Goal: Task Accomplishment & Management: Complete application form

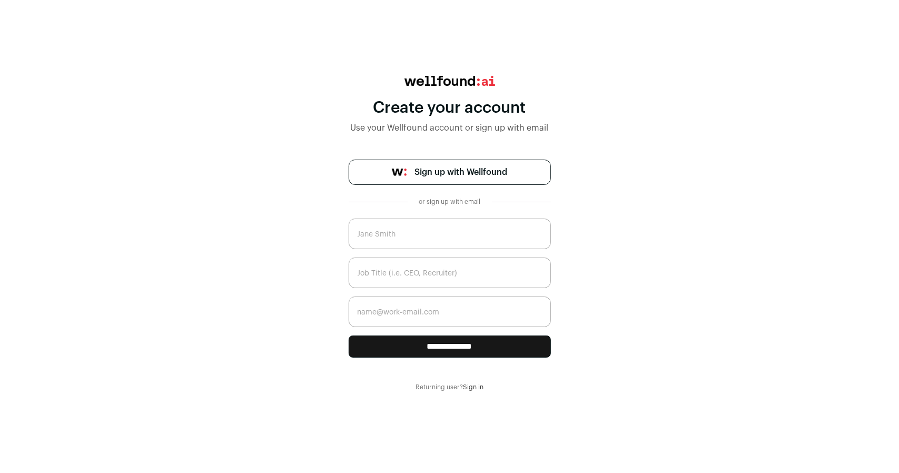
click at [426, 228] on input "text" at bounding box center [450, 234] width 202 height 31
click at [441, 269] on input "text" at bounding box center [450, 273] width 202 height 31
click at [454, 174] on span "Sign up with Wellfound" at bounding box center [461, 172] width 93 height 13
click at [429, 180] on link "Sign up with Wellfound" at bounding box center [450, 172] width 202 height 25
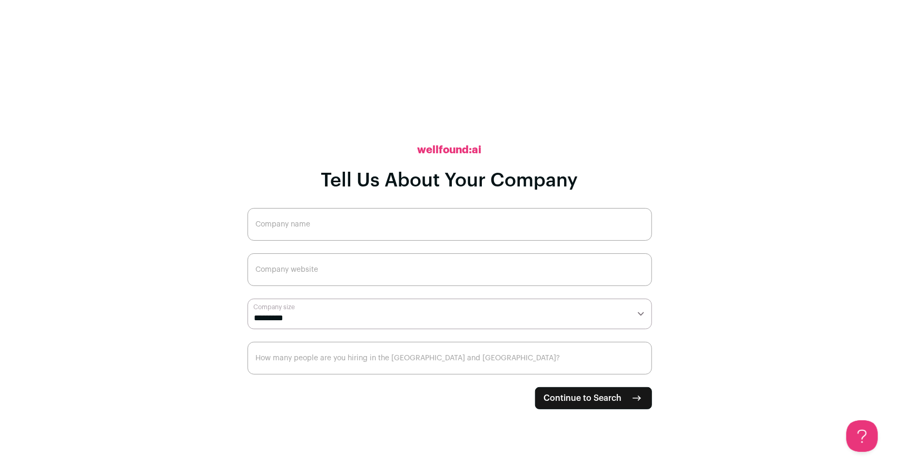
click at [309, 230] on input "Company name" at bounding box center [450, 224] width 405 height 33
click at [330, 269] on input "Company website" at bounding box center [450, 269] width 405 height 33
click at [315, 221] on input "Company name" at bounding box center [450, 224] width 405 height 33
click at [364, 310] on select "**********" at bounding box center [450, 314] width 405 height 30
select select "*"
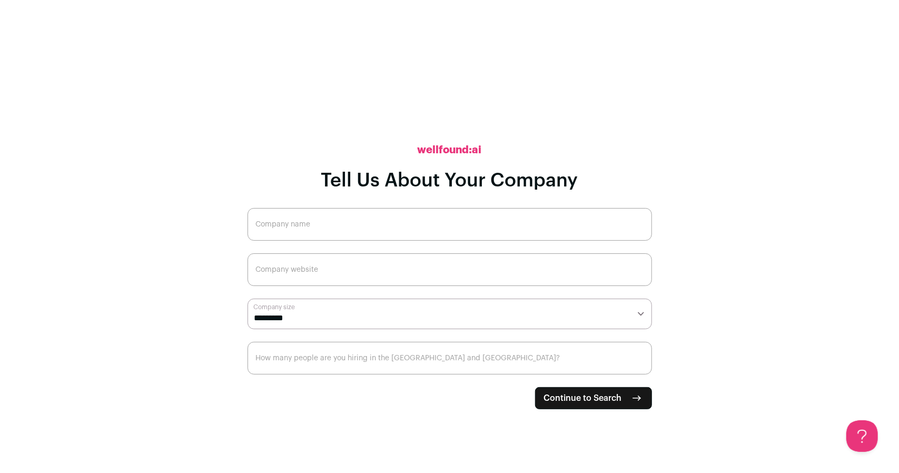
click at [248, 299] on select "**********" at bounding box center [450, 314] width 405 height 30
click at [334, 357] on input "How many people are you hiring in the US and Canada?" at bounding box center [450, 358] width 405 height 33
click at [640, 366] on input "0" at bounding box center [450, 358] width 405 height 33
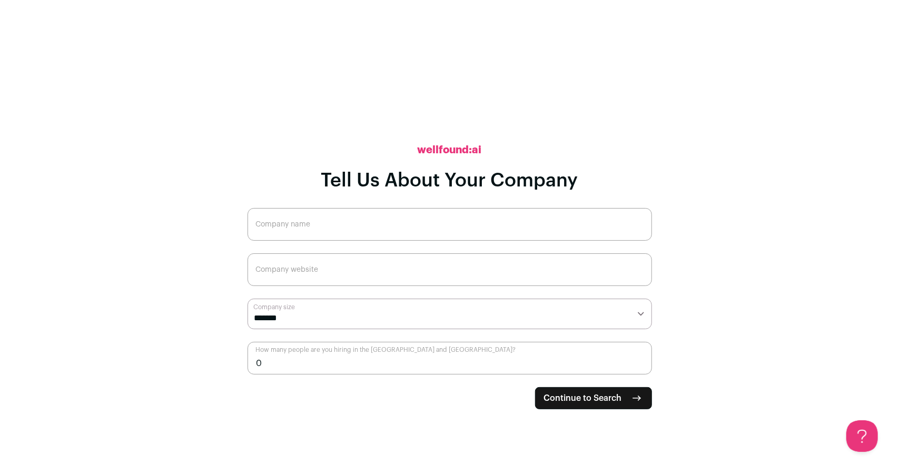
click at [640, 366] on input "0" at bounding box center [450, 358] width 405 height 33
click at [639, 357] on input "1" at bounding box center [450, 358] width 405 height 33
click at [639, 357] on input "2" at bounding box center [450, 358] width 405 height 33
type input "3"
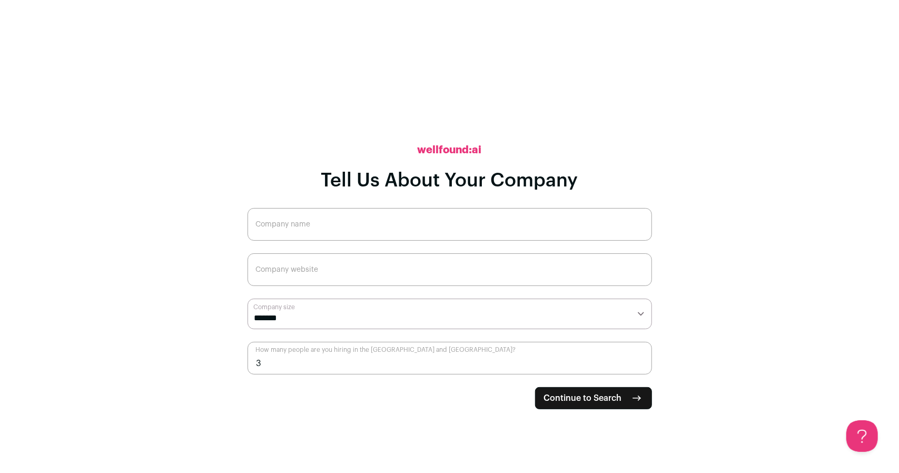
click at [639, 357] on input "3" at bounding box center [450, 358] width 405 height 33
click at [297, 277] on input "Company website" at bounding box center [450, 269] width 405 height 33
click at [319, 223] on input "Company name" at bounding box center [450, 224] width 405 height 33
click at [283, 275] on input "We haven't launched yet" at bounding box center [450, 269] width 405 height 33
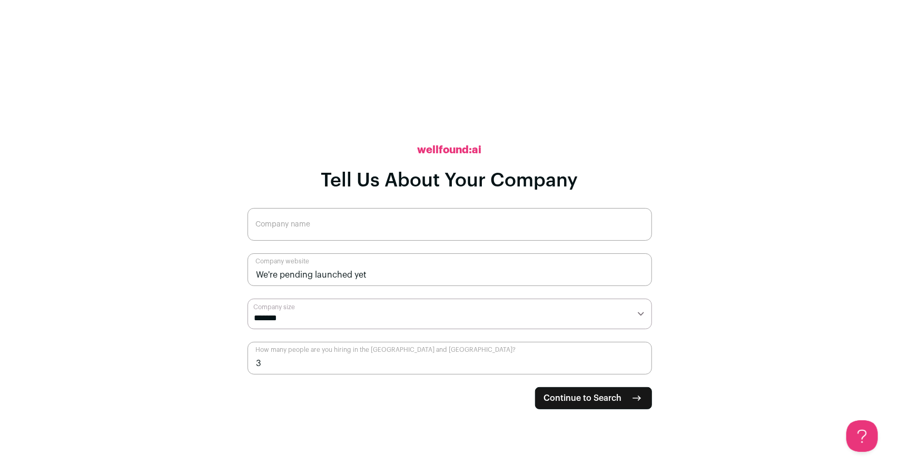
click at [369, 273] on input "We're pending launched yet" at bounding box center [450, 269] width 405 height 33
type input "We're pending launch"
click at [286, 238] on input "Company name" at bounding box center [450, 224] width 405 height 33
click at [144, 204] on main "**********" at bounding box center [449, 236] width 899 height 473
click at [309, 220] on input "Company name" at bounding box center [450, 224] width 405 height 33
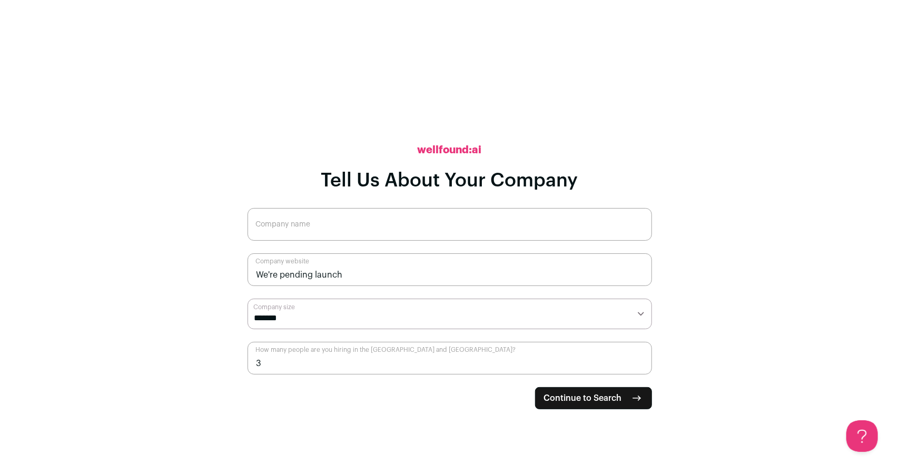
paste input "ByteCove"
type input "ByteCove"
click at [586, 398] on span "Continue to Search" at bounding box center [583, 398] width 78 height 13
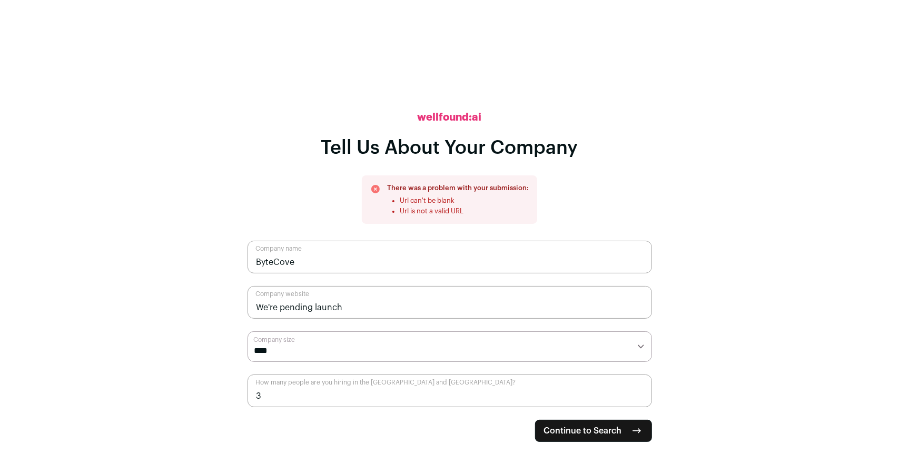
click at [354, 310] on input "We're pending launch" at bounding box center [450, 302] width 405 height 33
click at [261, 143] on div "**********" at bounding box center [450, 236] width 405 height 473
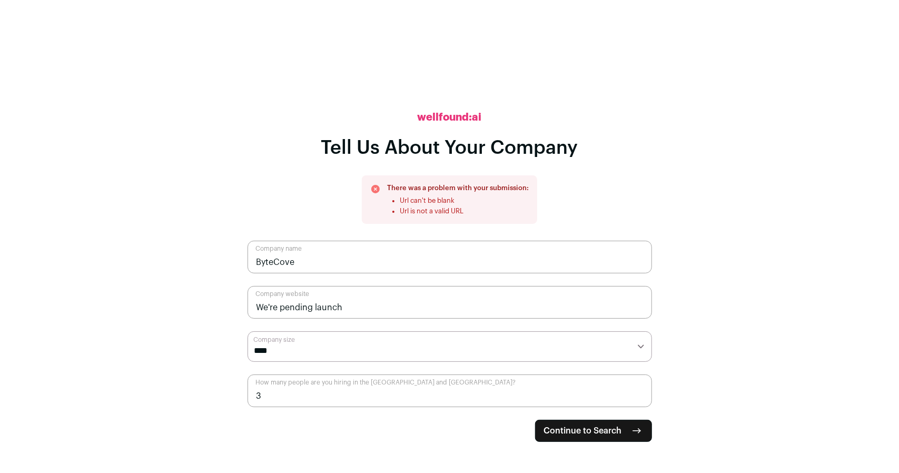
click at [377, 305] on input "We're pending launch" at bounding box center [450, 302] width 405 height 33
paste input "ByteCove"
type input "ByteCove.com"
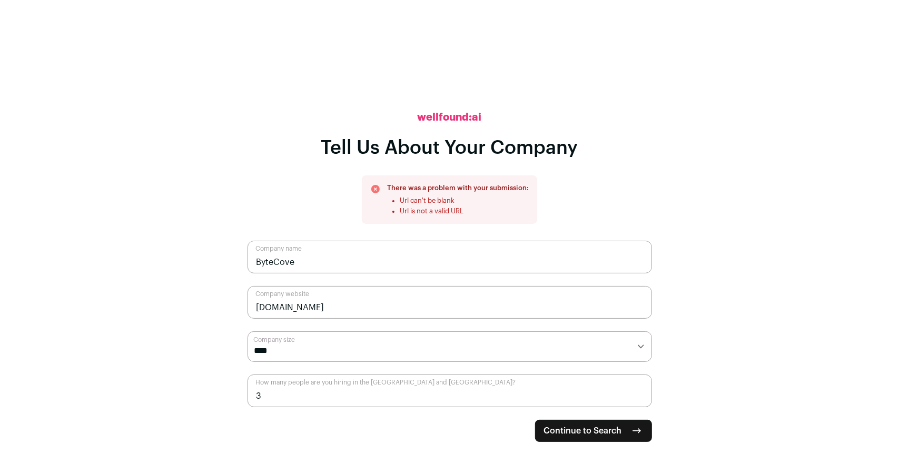
click at [563, 435] on span "Continue to Search" at bounding box center [583, 431] width 78 height 13
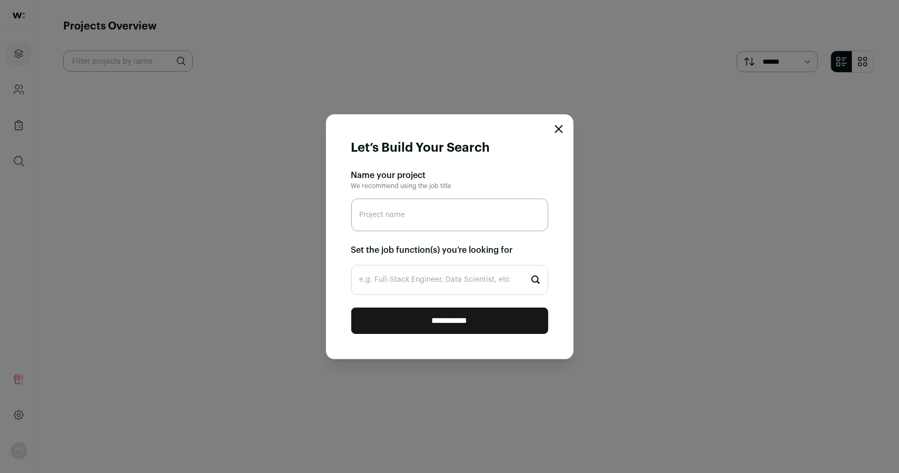
click at [388, 221] on input "Project name" at bounding box center [449, 215] width 197 height 33
type input "ByteCove"
click at [380, 284] on input "e.g. Full-Stack Engineer, Data Scientist, etc" at bounding box center [449, 280] width 197 height 30
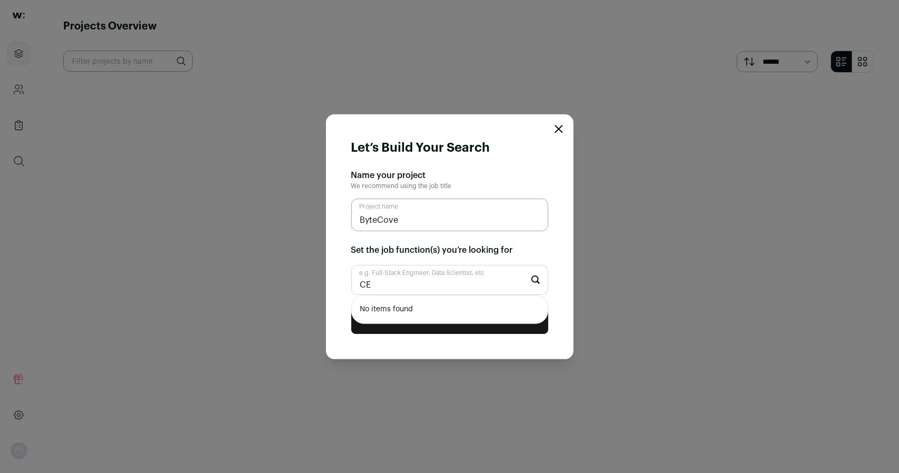
type input "C"
click at [426, 282] on input "executive" at bounding box center [449, 280] width 197 height 30
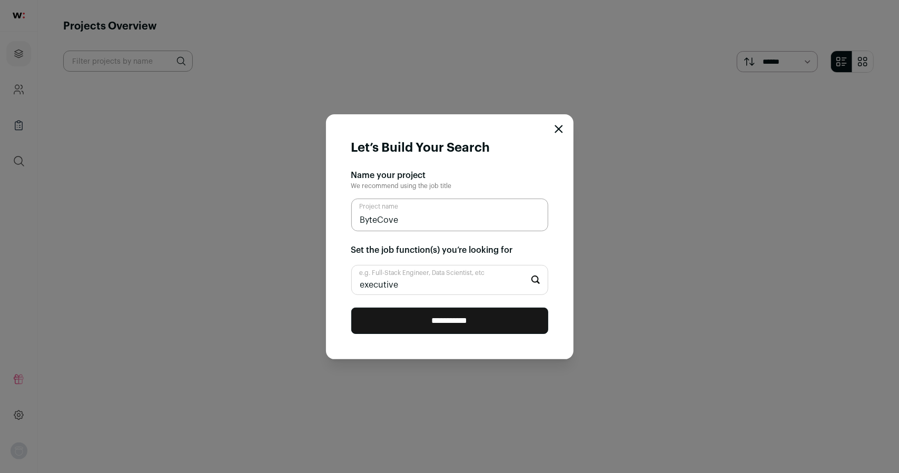
click at [368, 255] on h2 "Set the job function(s) you’re looking for" at bounding box center [449, 250] width 197 height 13
click at [367, 289] on input "executive" at bounding box center [449, 280] width 197 height 30
click at [365, 286] on input "executive" at bounding box center [449, 280] width 197 height 30
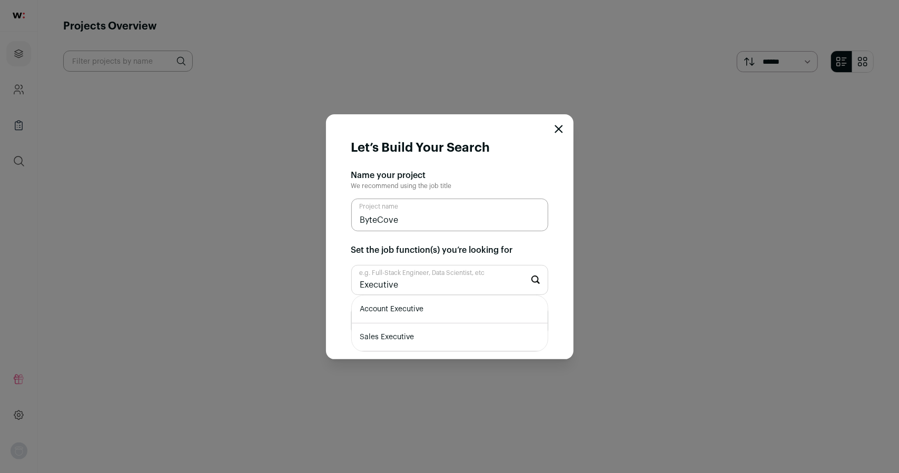
click at [437, 278] on input "Executive" at bounding box center [449, 280] width 197 height 30
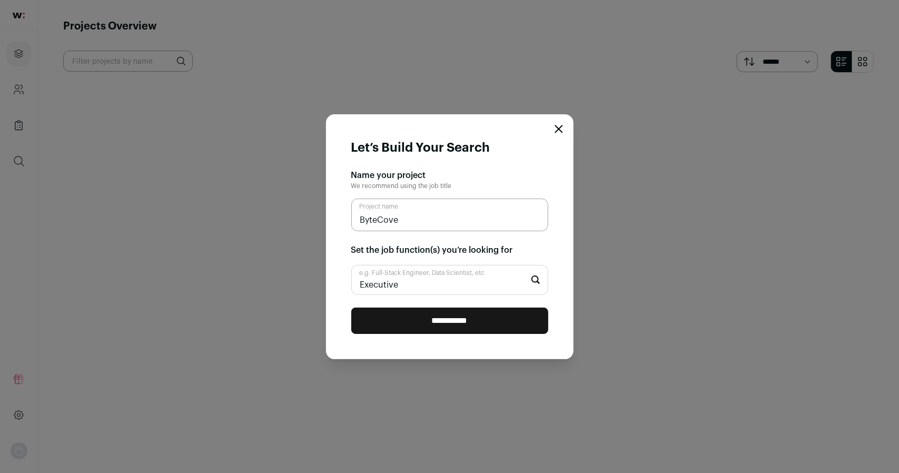
click at [451, 240] on section "Name your project We recommend using the job title ByteCove Project name Set th…" at bounding box center [449, 232] width 197 height 126
click at [477, 316] on input "**********" at bounding box center [449, 321] width 197 height 26
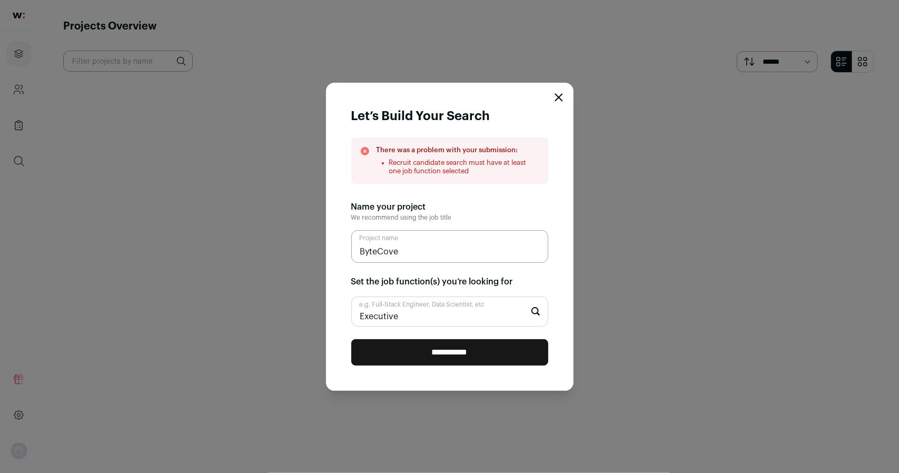
click at [408, 312] on input "Executive" at bounding box center [449, 312] width 197 height 30
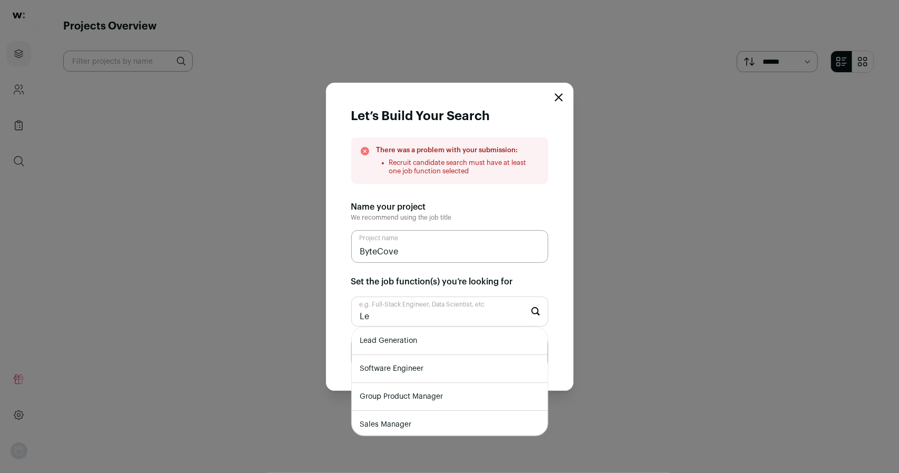
type input "L"
type input "ex"
click at [407, 387] on li "Sales Executive" at bounding box center [450, 397] width 196 height 28
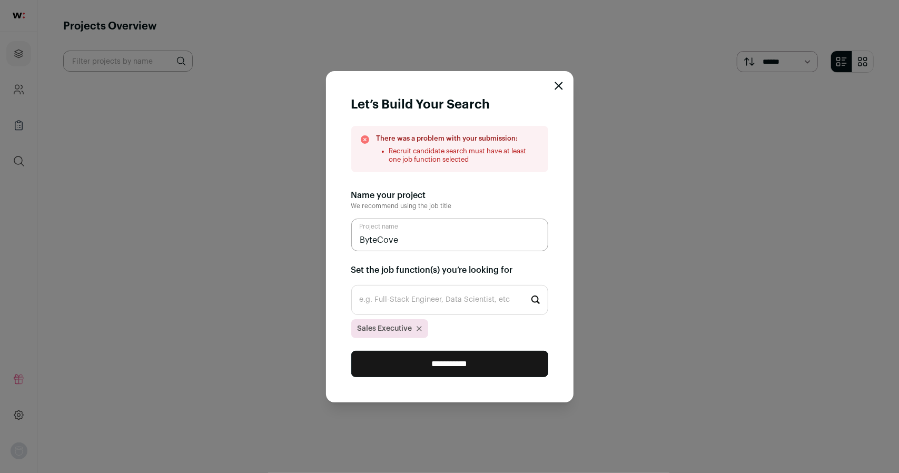
click at [447, 361] on input "**********" at bounding box center [449, 364] width 197 height 26
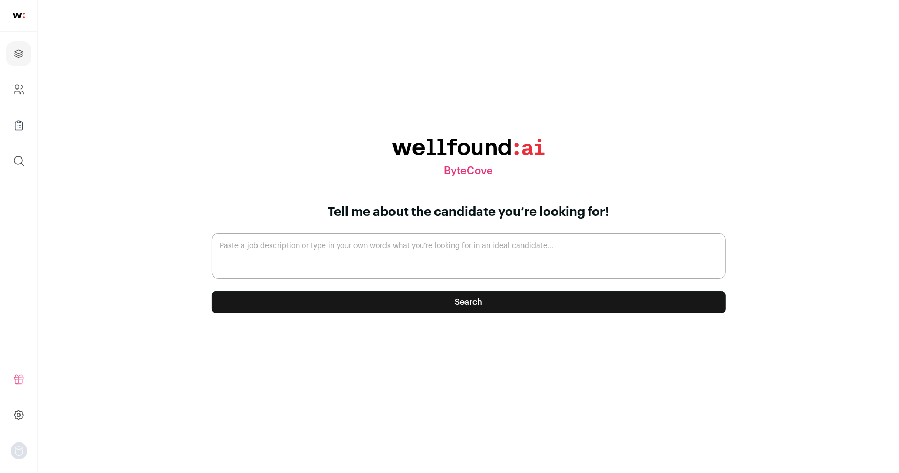
click at [17, 456] on img "Open dropdown" at bounding box center [19, 451] width 17 height 17
click at [30, 279] on nav "Projects Company and ATS Settings Company Lists (Experimental) Global Search Re…" at bounding box center [19, 236] width 38 height 473
click at [16, 169] on button "submit" at bounding box center [18, 161] width 25 height 25
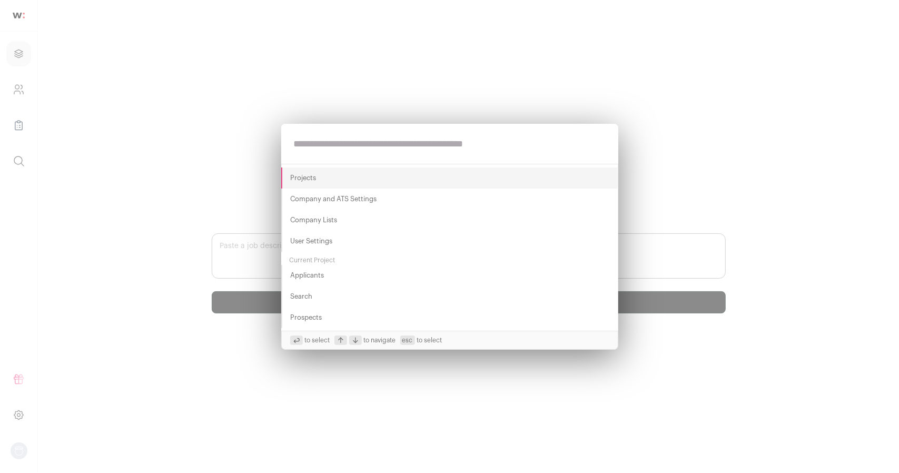
scroll to position [2, 0]
click at [322, 291] on button "Search" at bounding box center [449, 295] width 337 height 21
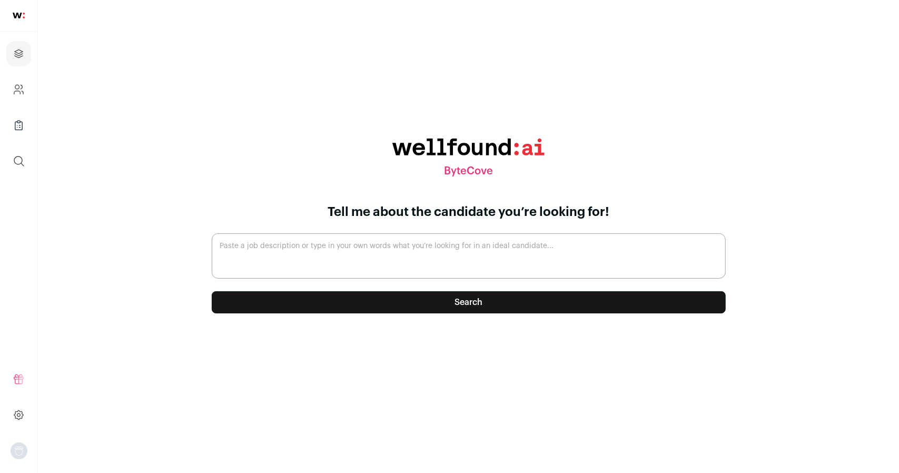
click at [2, 151] on ul "Projects Company and ATS Settings Company Lists (Experimental) Global Search" at bounding box center [18, 108] width 37 height 152
click at [13, 162] on icon "submit" at bounding box center [19, 161] width 13 height 13
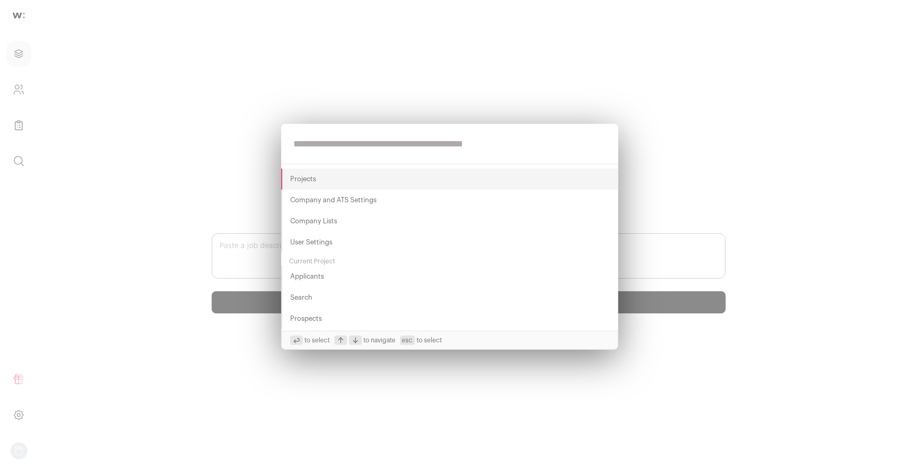
click at [255, 254] on div "Projects Company and ATS Settings Company Lists User Settings Current Project A…" at bounding box center [449, 236] width 899 height 473
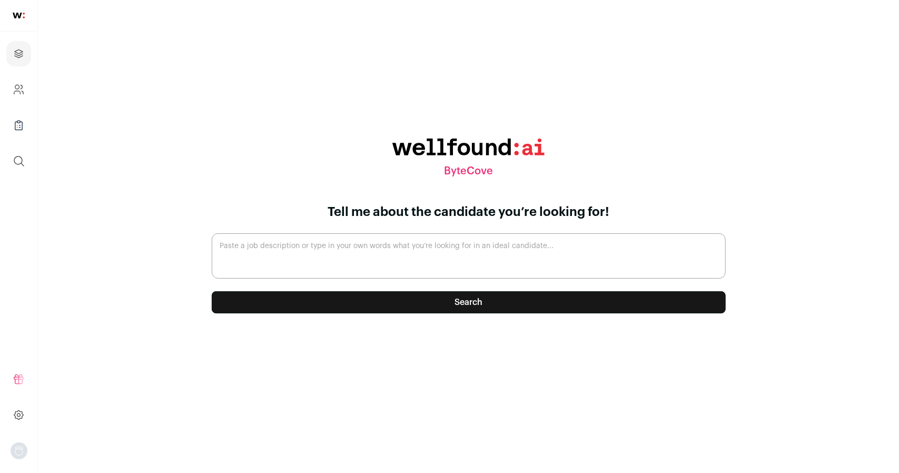
click at [255, 254] on textarea "Paste a job description or type in your own words what you’re looking for in an…" at bounding box center [469, 255] width 514 height 45
click at [463, 270] on textarea "looking" at bounding box center [469, 255] width 514 height 45
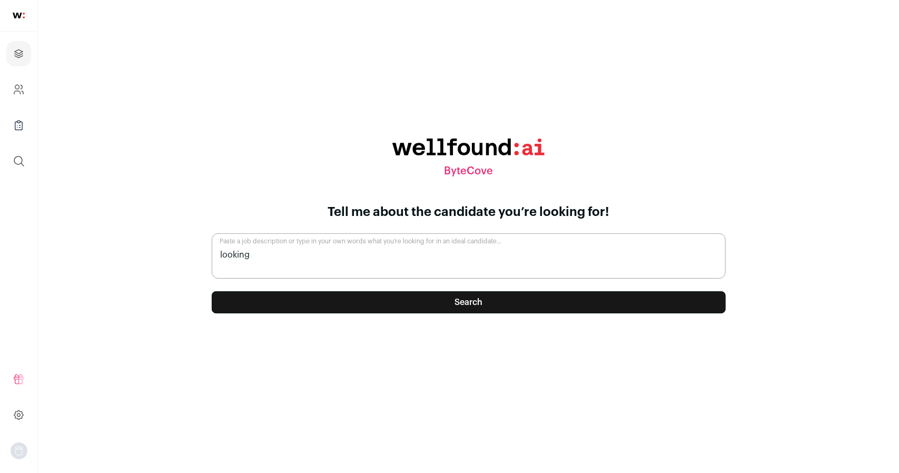
click at [463, 270] on textarea "looking" at bounding box center [469, 255] width 514 height 45
paste textarea "CEO / Strategic Growth Executive (Crypto Investment Platform)"
type textarea "CEO / Strategic Growth Executive (Crypto Investment Platform)"
click at [423, 256] on textarea "CEO / Strategic Growth Executive (Crypto Investment Platform)" at bounding box center [469, 255] width 514 height 45
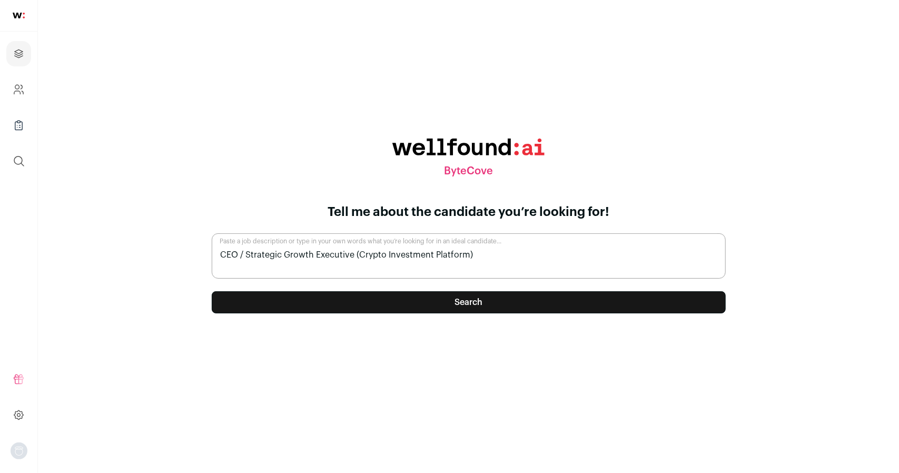
click at [423, 256] on textarea "CEO / Strategic Growth Executive (Crypto Investment Platform)" at bounding box center [469, 255] width 514 height 45
click at [471, 300] on button "Search" at bounding box center [469, 302] width 514 height 22
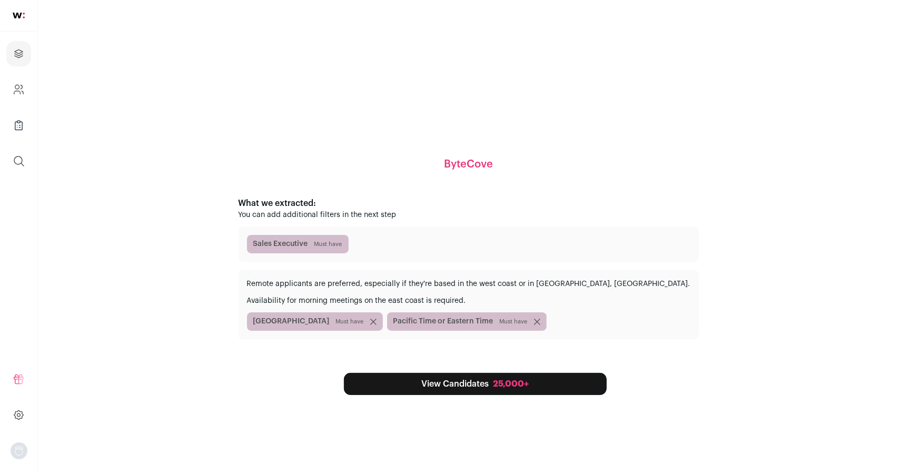
click at [343, 246] on span "Must have" at bounding box center [329, 244] width 28 height 8
click at [376, 321] on icon "submit" at bounding box center [372, 321] width 5 height 5
click at [399, 322] on icon "submit" at bounding box center [396, 321] width 5 height 5
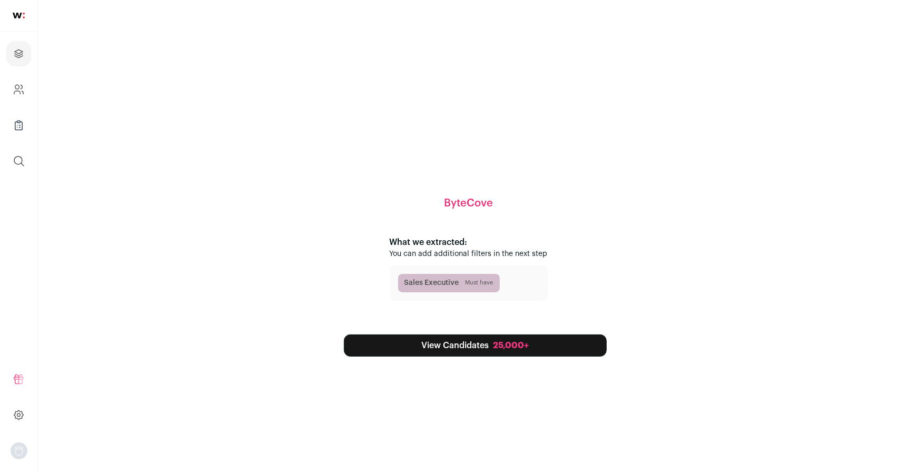
click at [487, 346] on link "View Candidates 25,000+" at bounding box center [475, 346] width 263 height 22
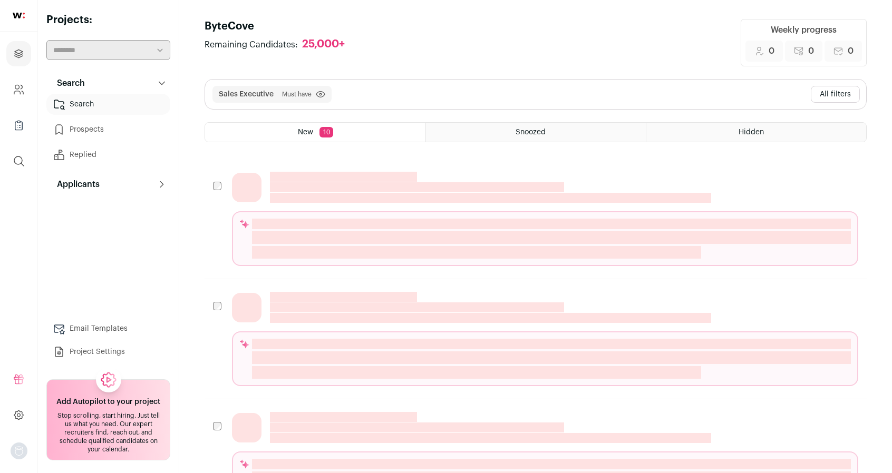
click at [162, 83] on icon at bounding box center [162, 83] width 8 height 8
click at [319, 95] on icon "submit" at bounding box center [320, 94] width 9 height 7
click at [832, 93] on button "All filters" at bounding box center [834, 94] width 49 height 17
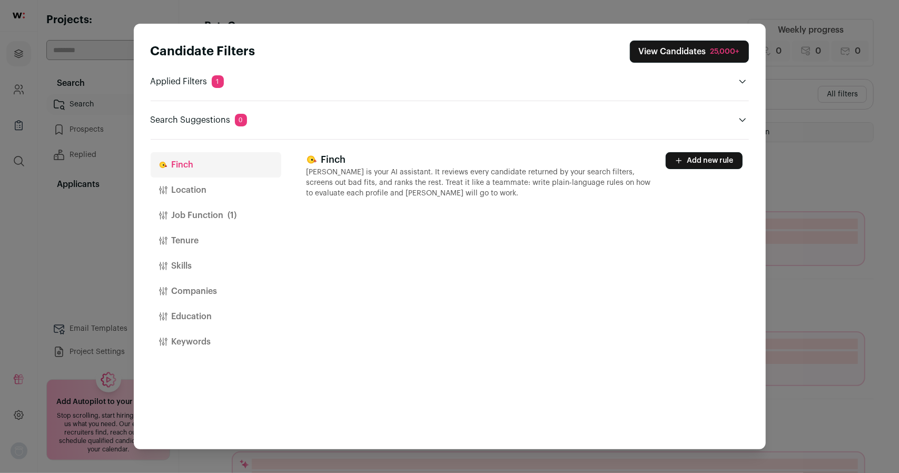
click at [220, 221] on button "Job Function (1)" at bounding box center [216, 215] width 131 height 25
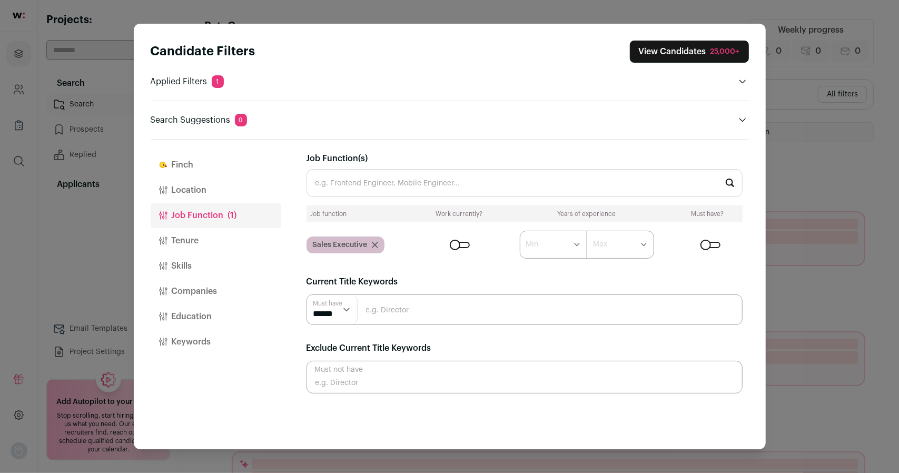
click at [374, 247] on icon "Close modal via background" at bounding box center [375, 245] width 6 height 6
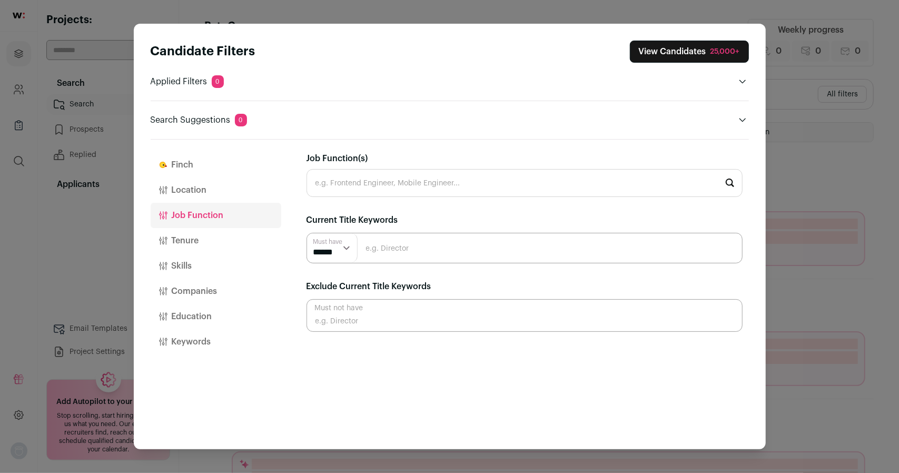
click at [398, 251] on input "Close modal via background" at bounding box center [525, 248] width 436 height 31
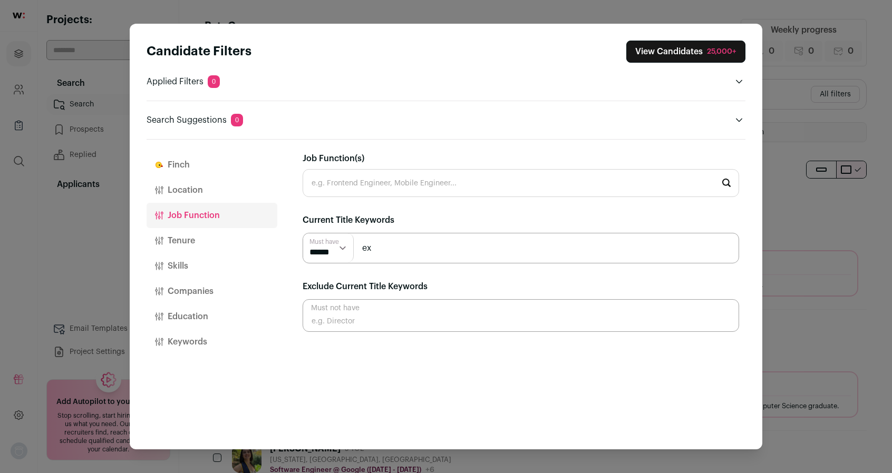
type input "e"
type input "Executive"
click at [334, 259] on select "****** ******" at bounding box center [328, 247] width 51 height 29
click at [447, 248] on input "Executive" at bounding box center [520, 248] width 436 height 31
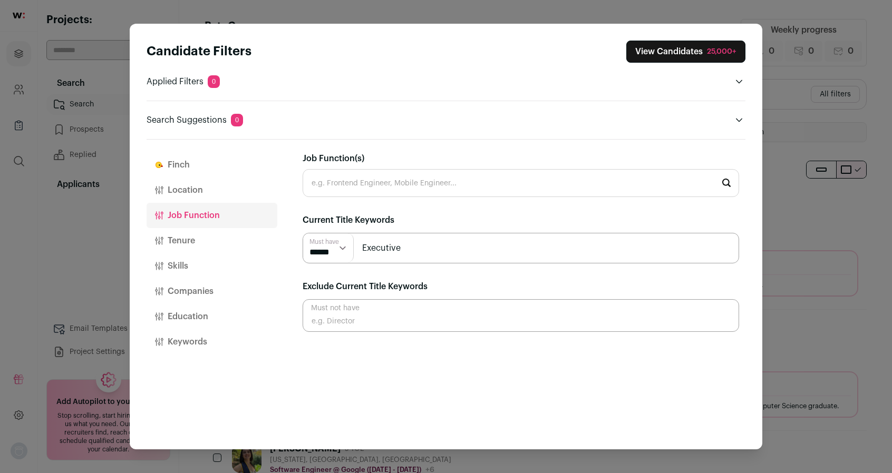
click at [833, 214] on div "Candidate Filters View Candidates 25,000+ Applied Filters 0 Search Suggestions …" at bounding box center [446, 236] width 892 height 473
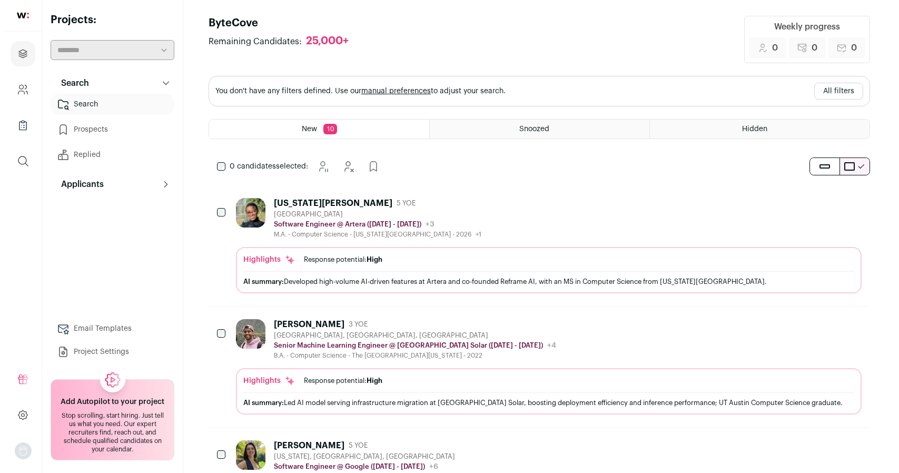
scroll to position [2, 0]
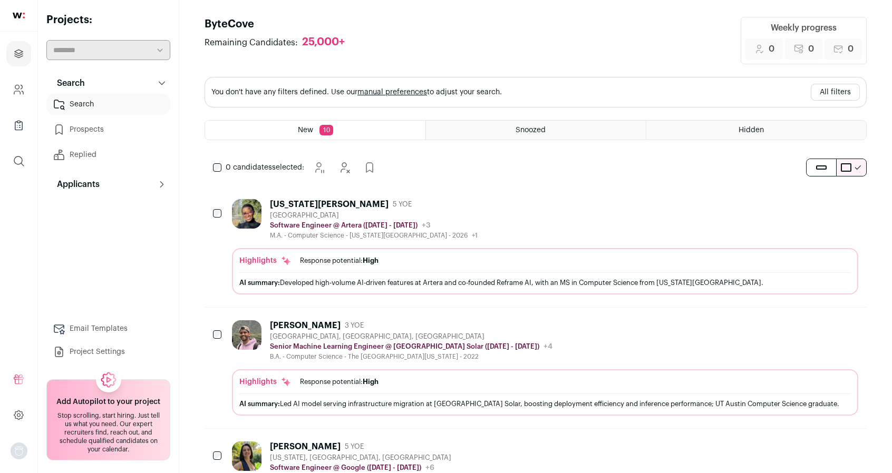
click at [827, 96] on button "All filters" at bounding box center [834, 92] width 49 height 17
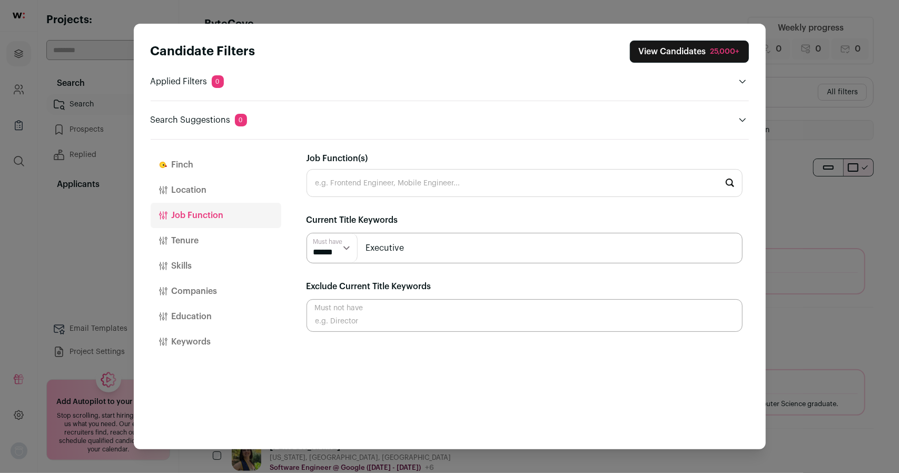
click at [621, 140] on div "Finch Finch is your AI assistant. It reviews every candidate returned by your s…" at bounding box center [528, 295] width 443 height 310
click at [742, 123] on icon "Close modal via background" at bounding box center [743, 120] width 8 height 8
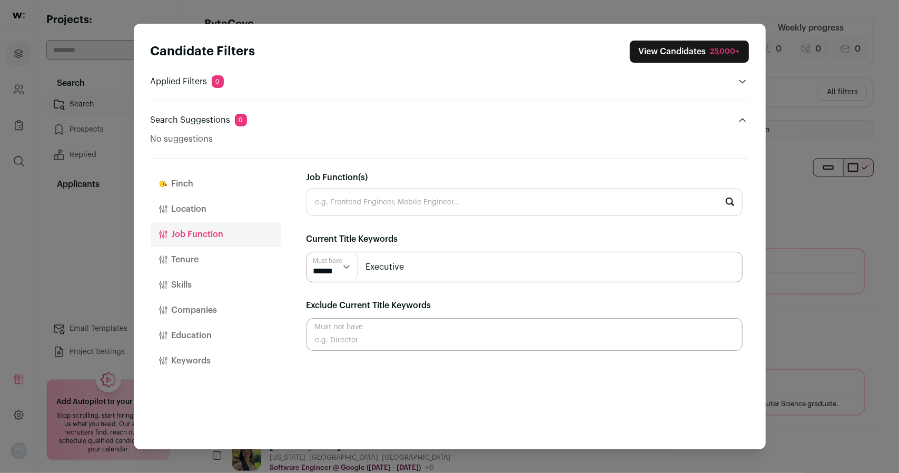
click at [742, 123] on icon "Close modal via background" at bounding box center [743, 120] width 8 height 8
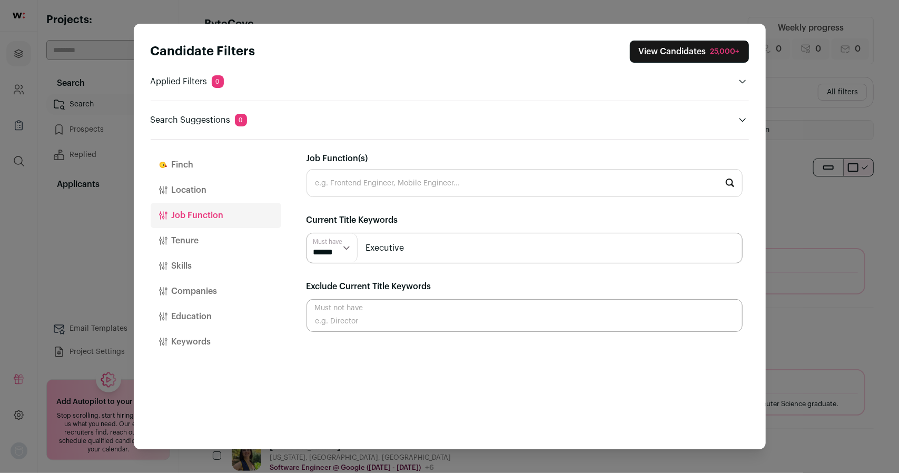
click at [742, 123] on icon "Close modal via background" at bounding box center [743, 120] width 8 height 8
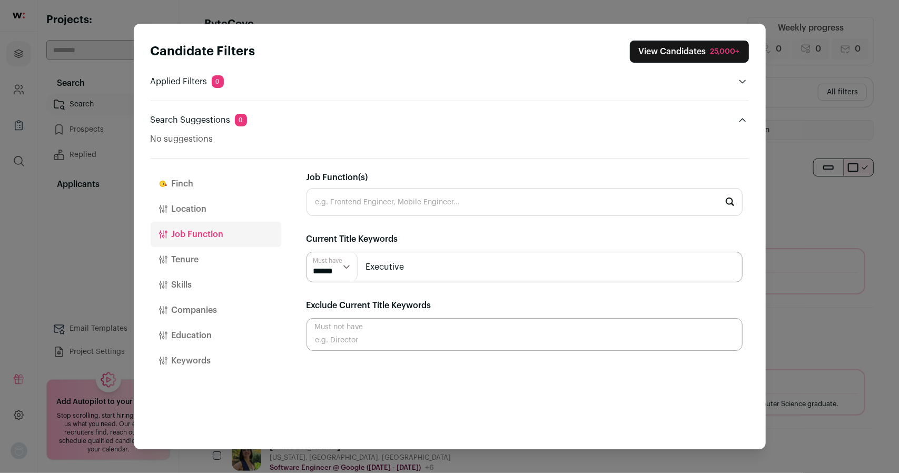
click at [742, 123] on icon "Close modal via background" at bounding box center [743, 120] width 8 height 8
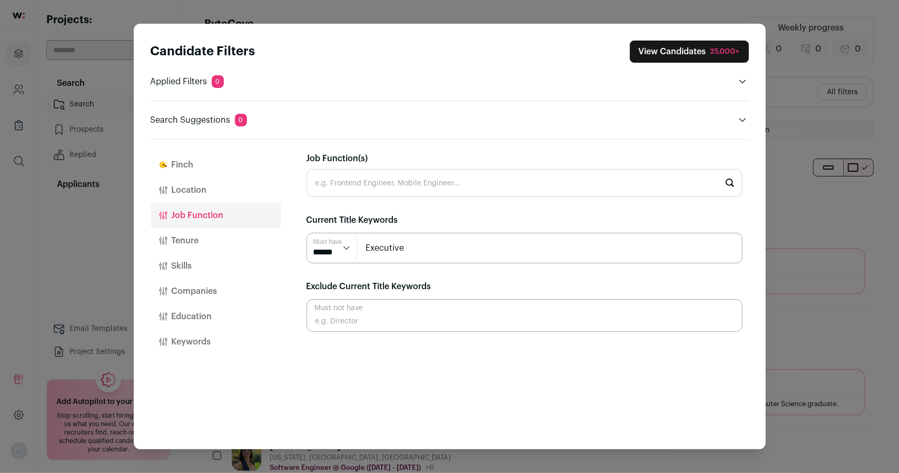
click at [182, 262] on button "Skills" at bounding box center [216, 265] width 131 height 25
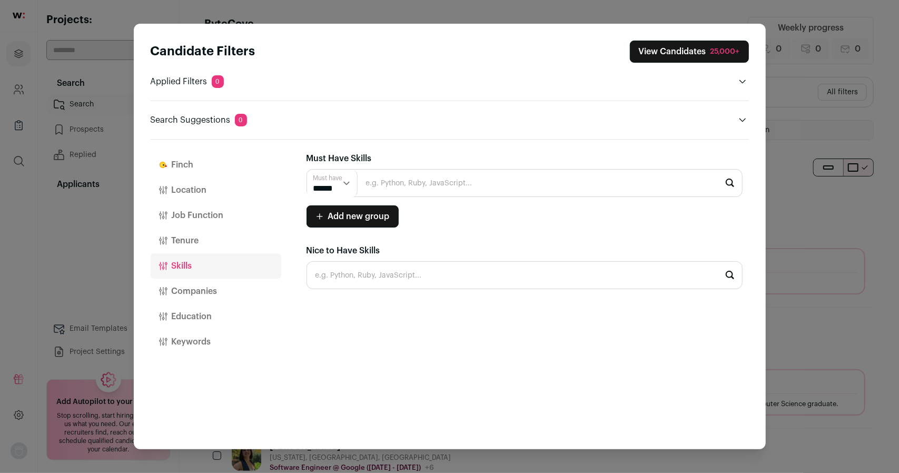
click at [188, 291] on button "Companies" at bounding box center [216, 291] width 131 height 25
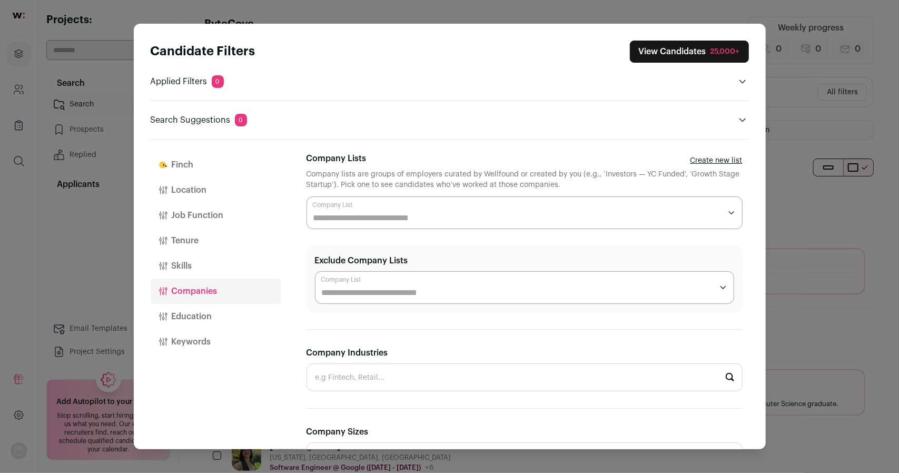
click at [361, 213] on input "Company Lists" at bounding box center [518, 218] width 408 height 13
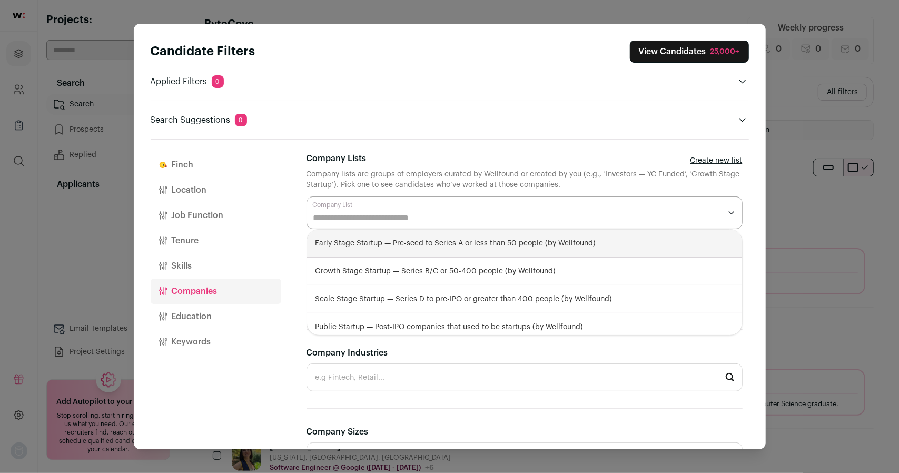
click at [359, 209] on div "Close modal via background" at bounding box center [525, 213] width 436 height 33
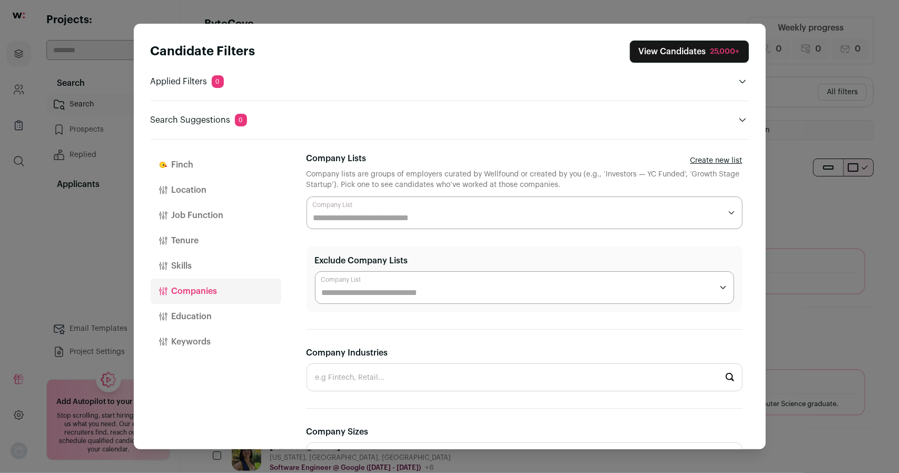
click at [454, 289] on input "Exclude Company Lists" at bounding box center [517, 293] width 391 height 13
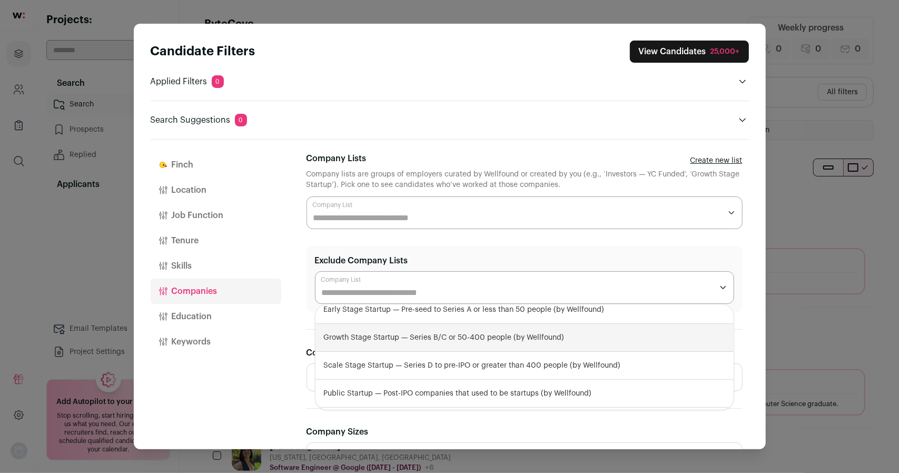
scroll to position [0, 0]
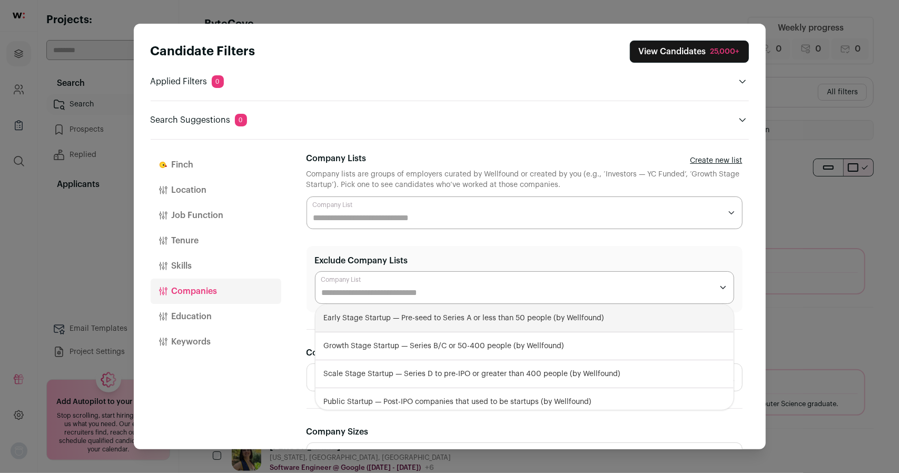
click at [393, 278] on div "Close modal via background" at bounding box center [524, 287] width 419 height 33
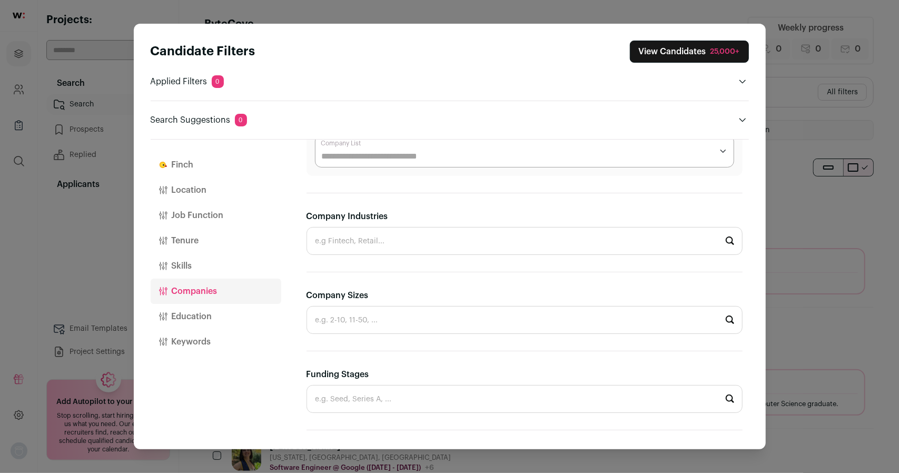
scroll to position [132, 0]
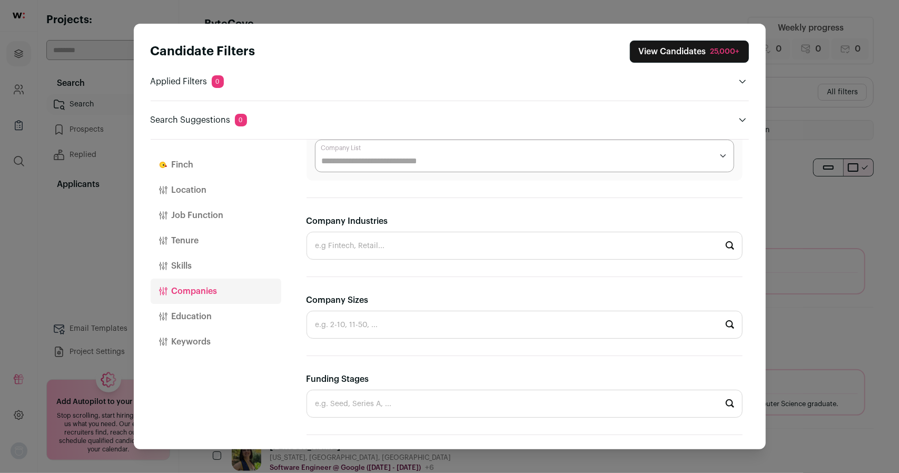
click at [378, 253] on input "Company Industries" at bounding box center [525, 246] width 436 height 28
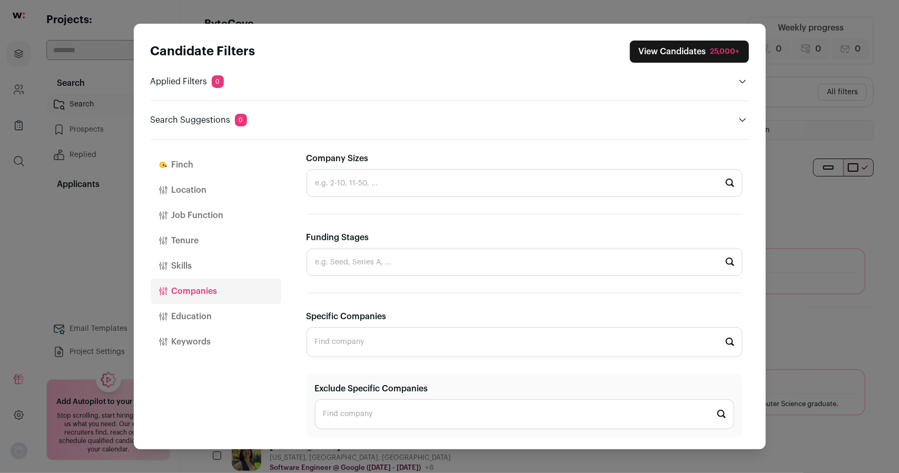
scroll to position [275, 0]
click at [353, 184] on input "Company Sizes" at bounding box center [525, 182] width 436 height 28
click at [379, 209] on li "2-10" at bounding box center [524, 211] width 435 height 28
type input "2-10"
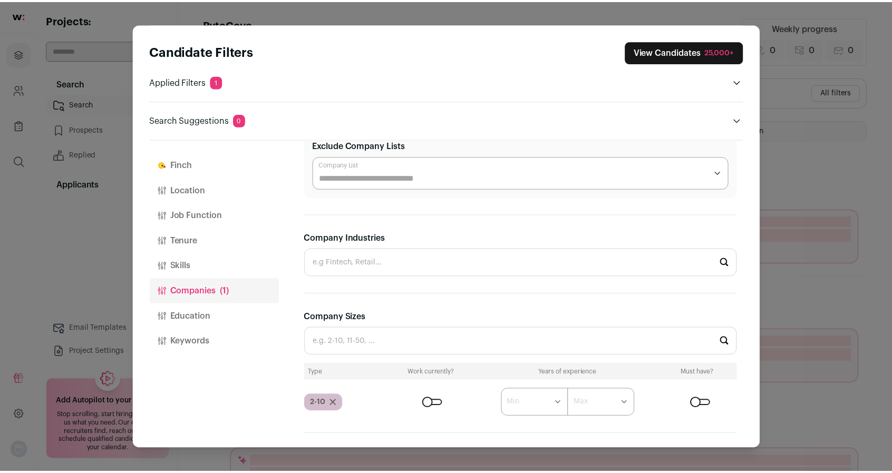
scroll to position [114, 0]
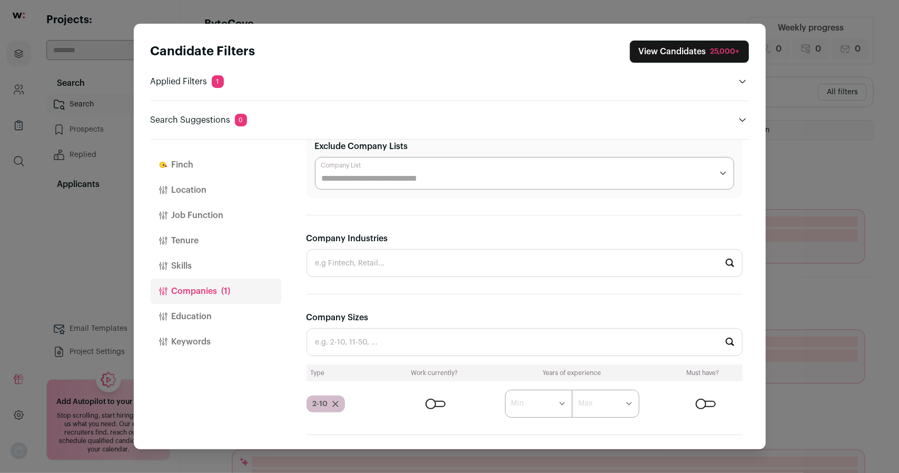
click at [392, 257] on input "Company Industries" at bounding box center [525, 263] width 436 height 28
click at [388, 288] on li "Crypto & Web3" at bounding box center [524, 292] width 435 height 28
type input "Crypto & Web3"
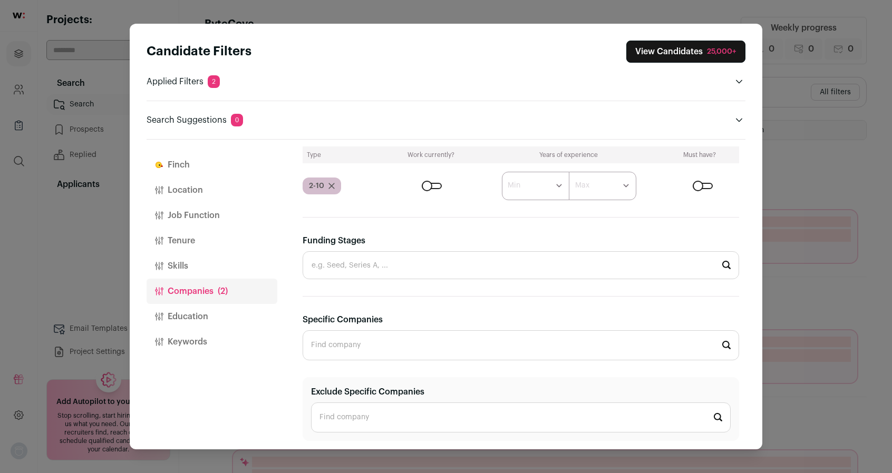
scroll to position [396, 0]
click at [360, 254] on input "Funding Stages" at bounding box center [520, 263] width 436 height 28
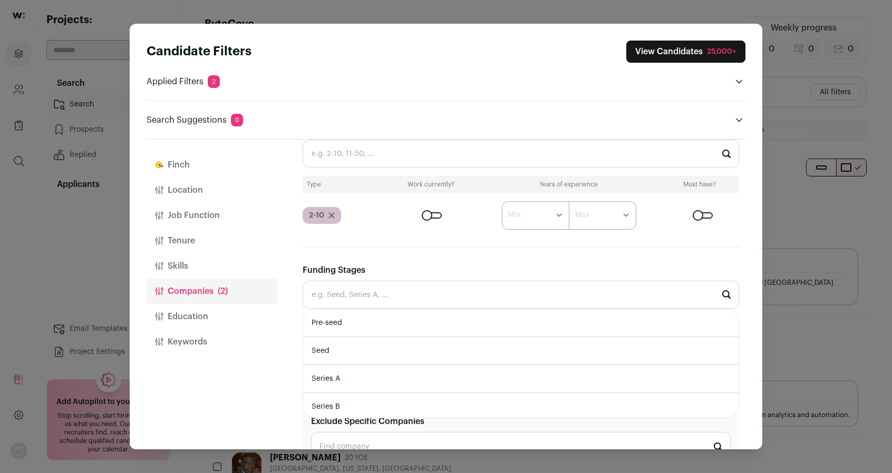
scroll to position [400, 0]
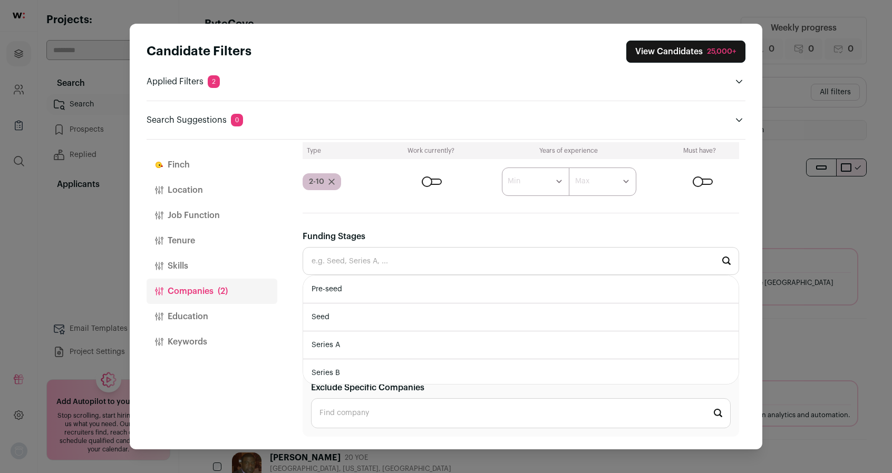
click at [374, 262] on input "Funding Stages" at bounding box center [520, 261] width 436 height 28
click at [378, 238] on div "Funding Stages Pre-seed Seed Series A Series B Series C Series D Series E Serie…" at bounding box center [520, 252] width 436 height 45
click at [386, 335] on input "Specific Companies" at bounding box center [520, 341] width 436 height 30
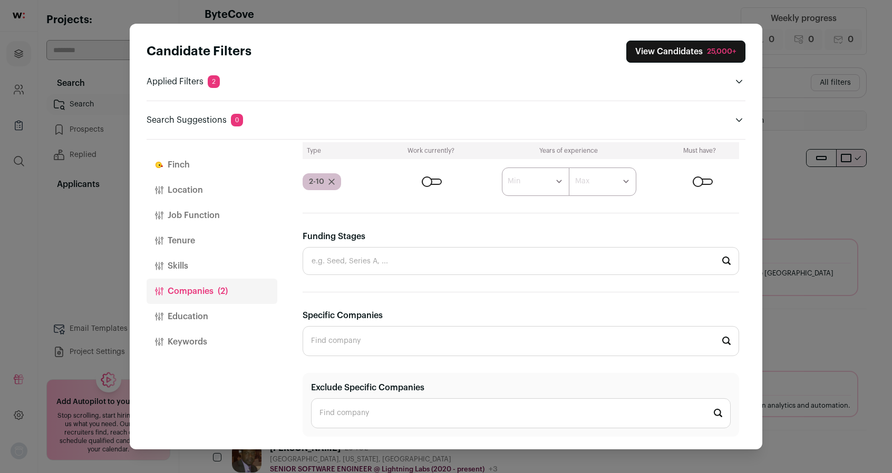
click at [398, 412] on input "Exclude Specific Companies" at bounding box center [520, 413] width 419 height 30
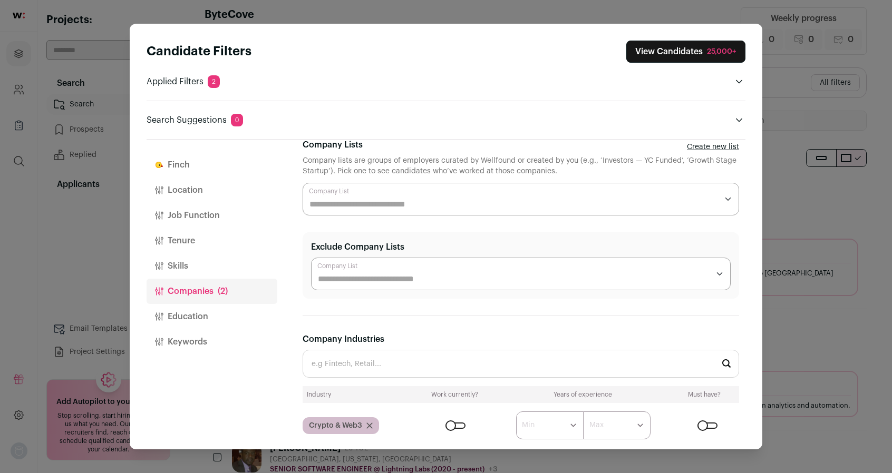
scroll to position [0, 0]
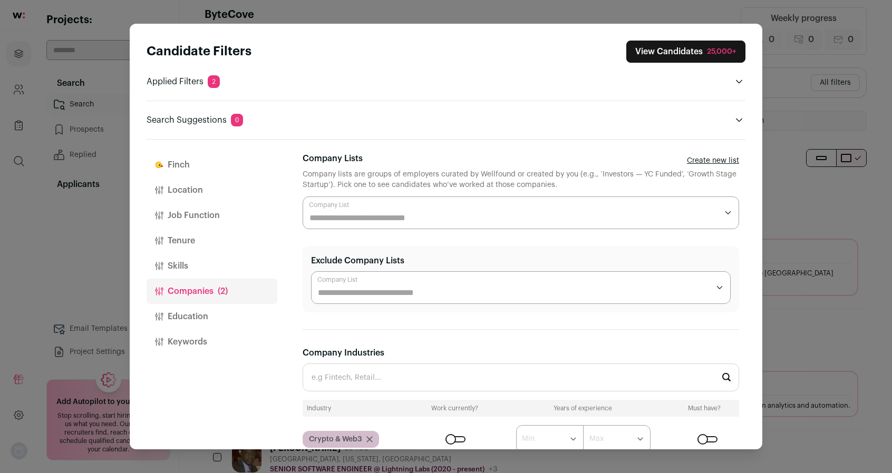
click at [375, 290] on input "Exclude Company Lists" at bounding box center [513, 293] width 391 height 13
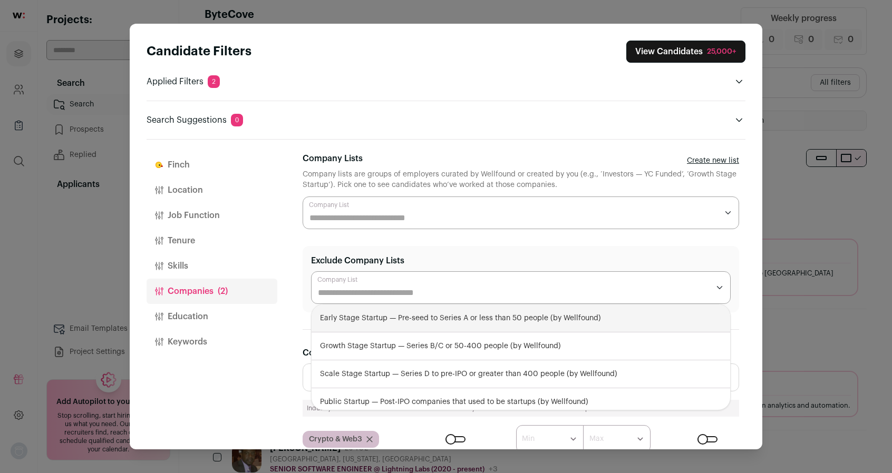
click at [375, 290] on input "Exclude Company Lists" at bounding box center [513, 293] width 391 height 13
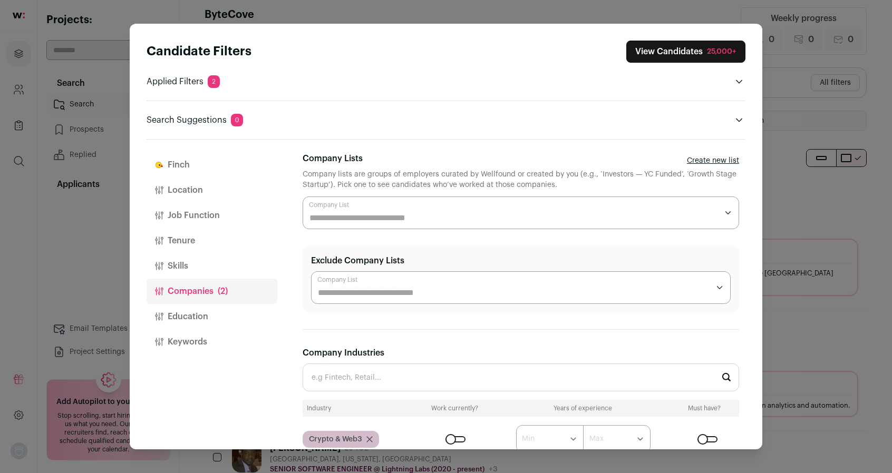
click at [355, 207] on div "Close modal via background" at bounding box center [520, 213] width 436 height 33
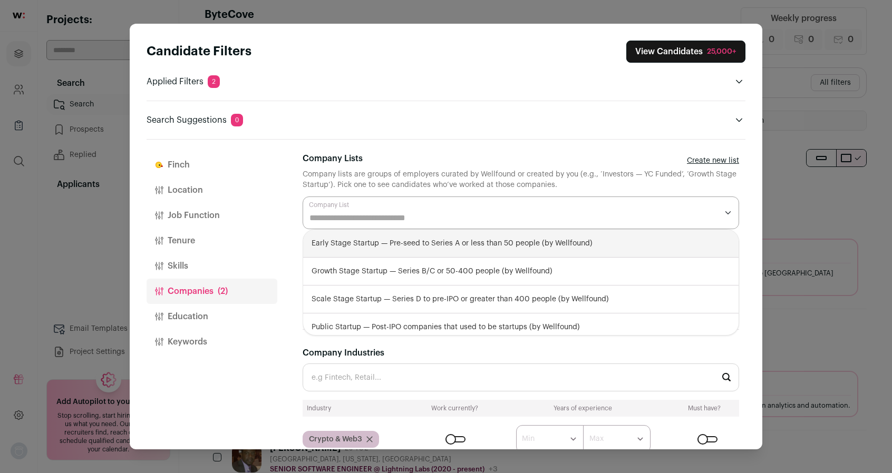
click at [385, 248] on div "Early Stage Startup — Pre-seed to Series A or less than 50 people (by Wellfound)" at bounding box center [520, 244] width 435 height 28
select select "**********"
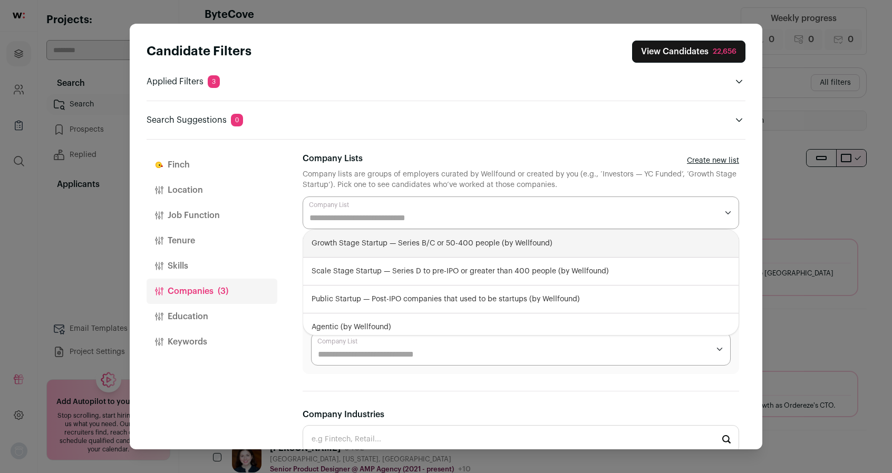
click at [188, 339] on button "Keywords" at bounding box center [211, 341] width 131 height 25
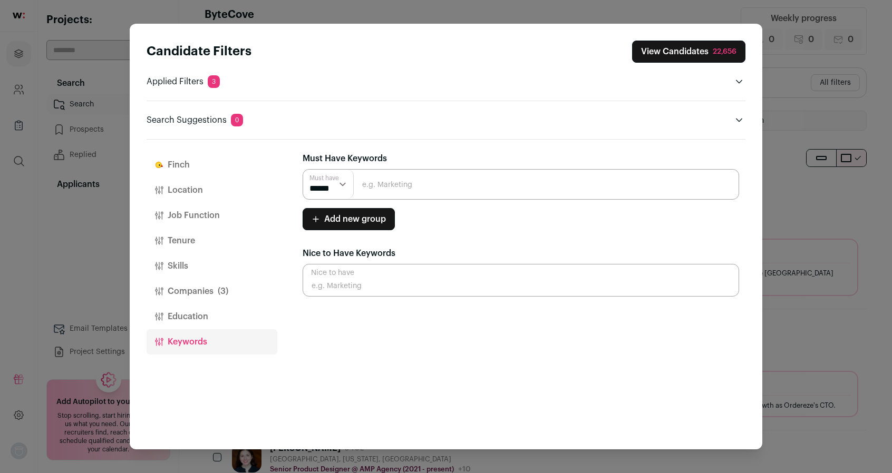
click at [390, 185] on input "Close modal via background" at bounding box center [520, 184] width 436 height 31
type input "Executive"
click at [362, 276] on input "Close modal via background" at bounding box center [520, 280] width 436 height 33
type input "Executive"
click at [189, 213] on button "Job Function" at bounding box center [211, 215] width 131 height 25
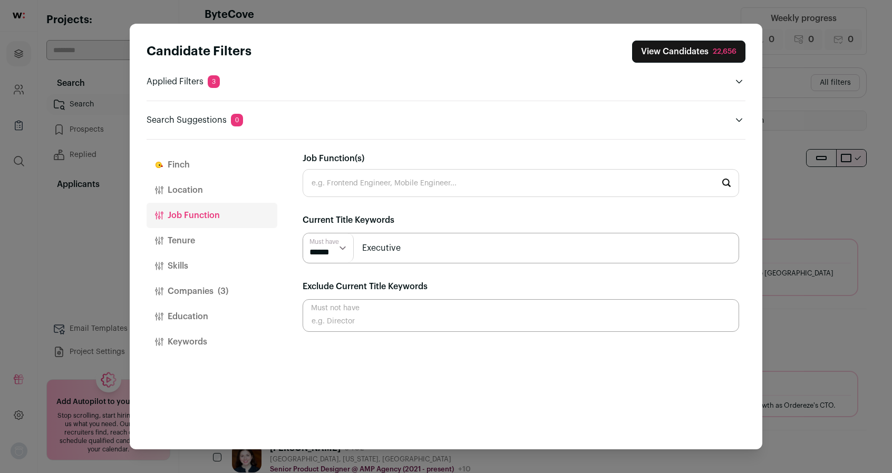
click at [376, 178] on input "Job Function(s)" at bounding box center [520, 183] width 436 height 28
type input "CEO"
click at [405, 124] on header "Search Suggestions 0" at bounding box center [445, 120] width 599 height 13
click at [409, 182] on input "CEO" at bounding box center [520, 183] width 436 height 28
click at [422, 149] on div "Finch Finch is your AI assistant. It reviews every candidate returned by your s…" at bounding box center [523, 295] width 443 height 310
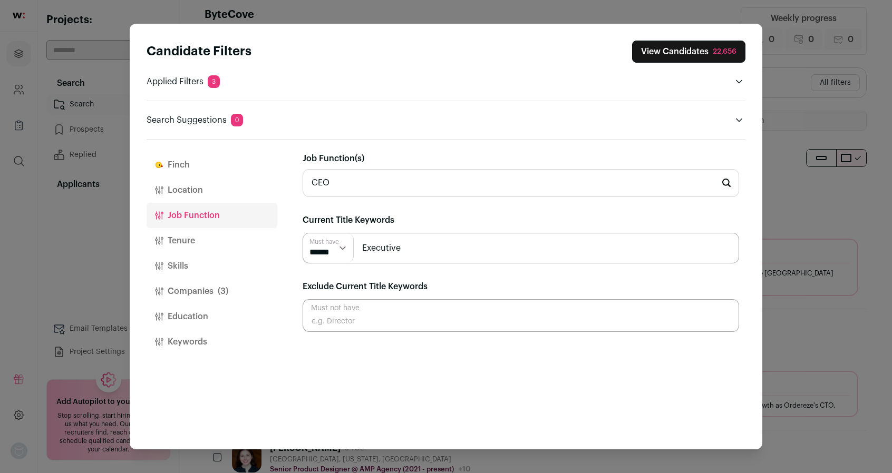
click at [821, 303] on div "Candidate Filters View Candidates 22,656 Applied Filters 3 Crypto & Web3 Must h…" at bounding box center [446, 236] width 892 height 473
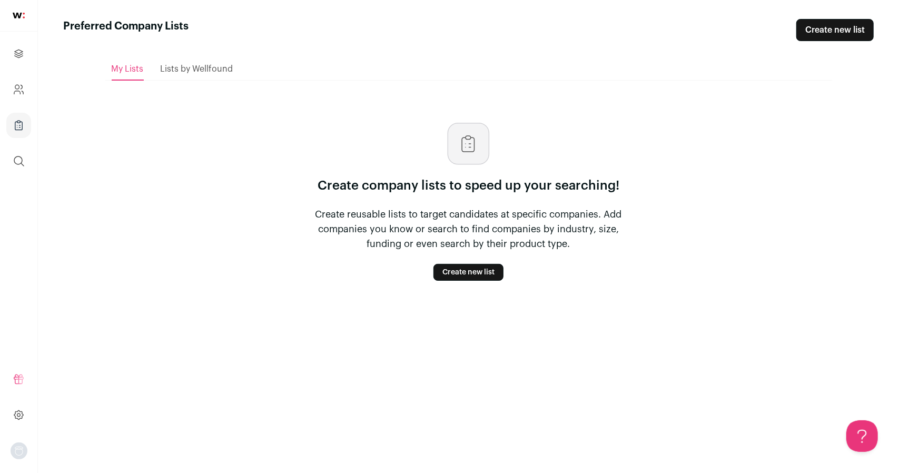
click at [475, 270] on link "Create new list" at bounding box center [469, 272] width 70 height 17
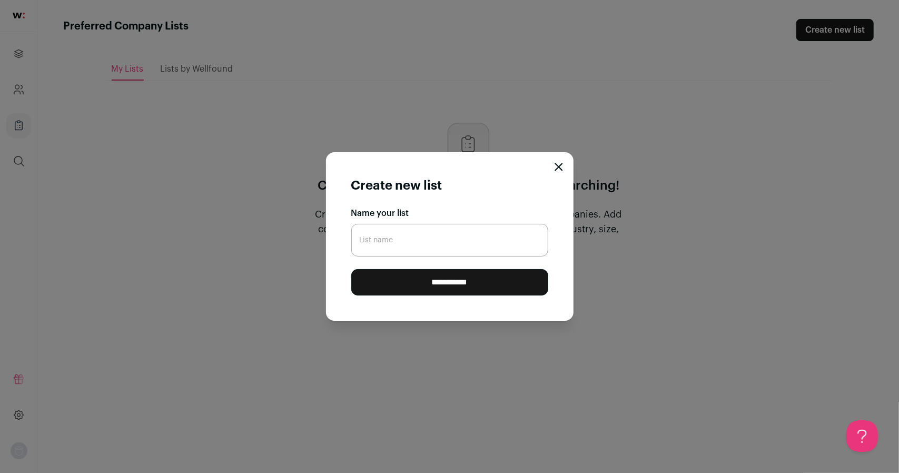
click at [422, 252] on input "List name" at bounding box center [449, 240] width 197 height 33
type input "[URL][DOMAIN_NAME]"
type input "B"
type input "bitcave"
click at [449, 273] on input "**********" at bounding box center [449, 282] width 197 height 26
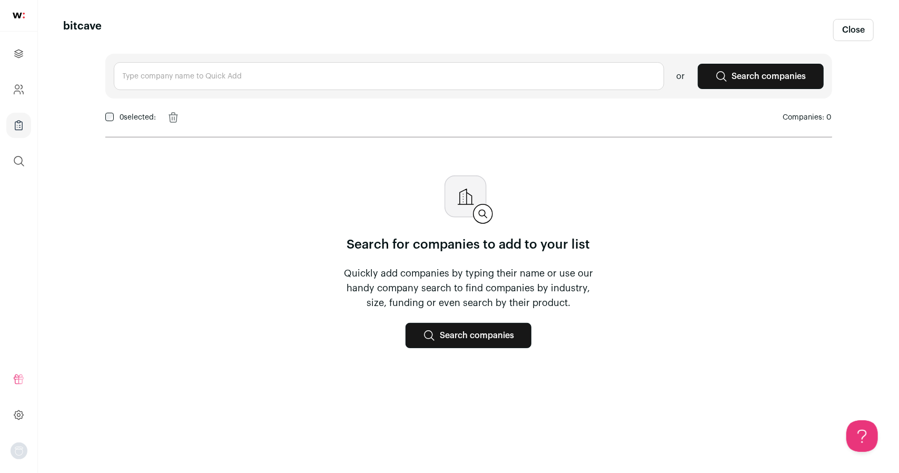
click at [459, 339] on link "Search companies" at bounding box center [469, 335] width 126 height 25
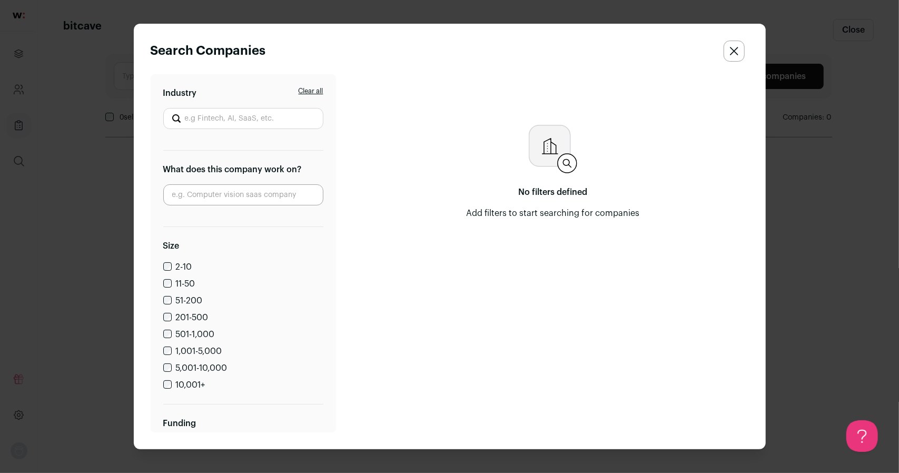
click at [738, 54] on icon "Close search companies" at bounding box center [734, 50] width 7 height 7
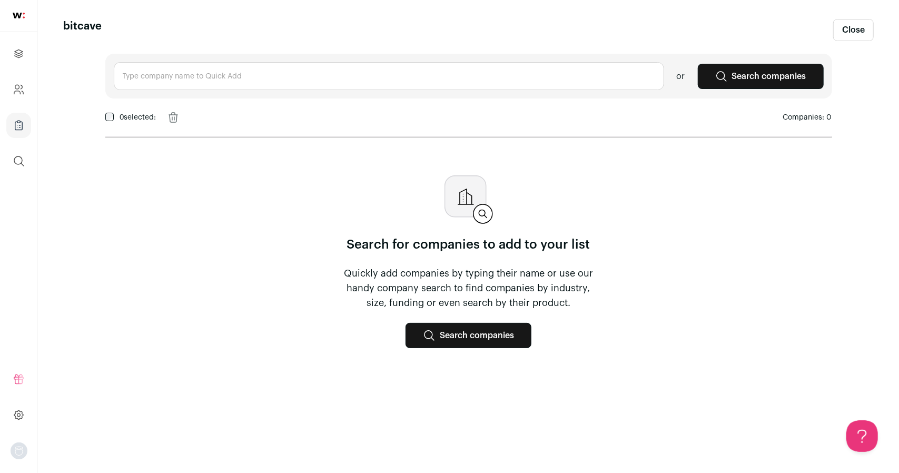
click at [857, 36] on link "Close" at bounding box center [854, 30] width 41 height 22
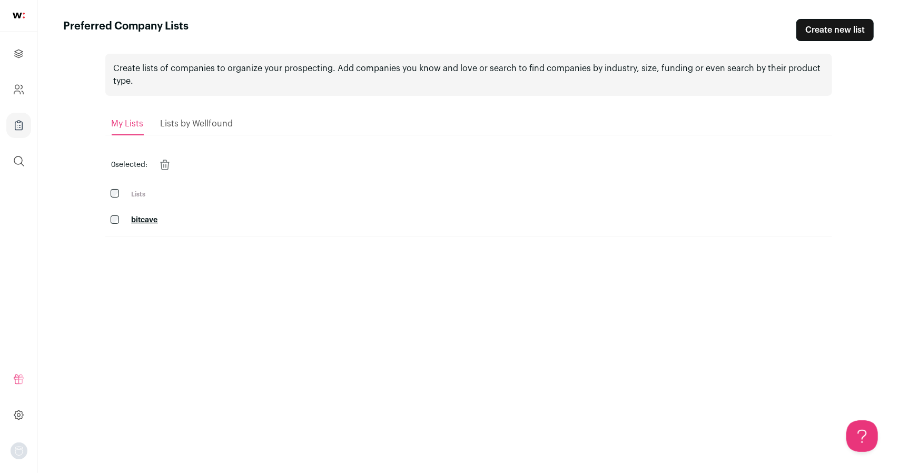
click at [13, 447] on img "Open dropdown" at bounding box center [19, 451] width 17 height 17
click at [53, 440] on button "Logout" at bounding box center [94, 445] width 116 height 11
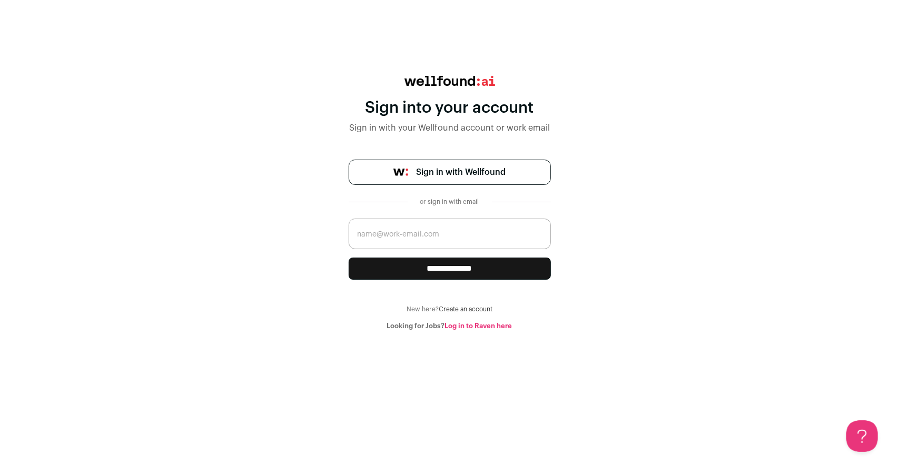
click at [458, 83] on img at bounding box center [450, 81] width 91 height 10
click at [415, 130] on div "Sign in with your Wellfound account or work email" at bounding box center [450, 128] width 202 height 13
click at [419, 176] on span "Sign in with Wellfound" at bounding box center [462, 172] width 90 height 13
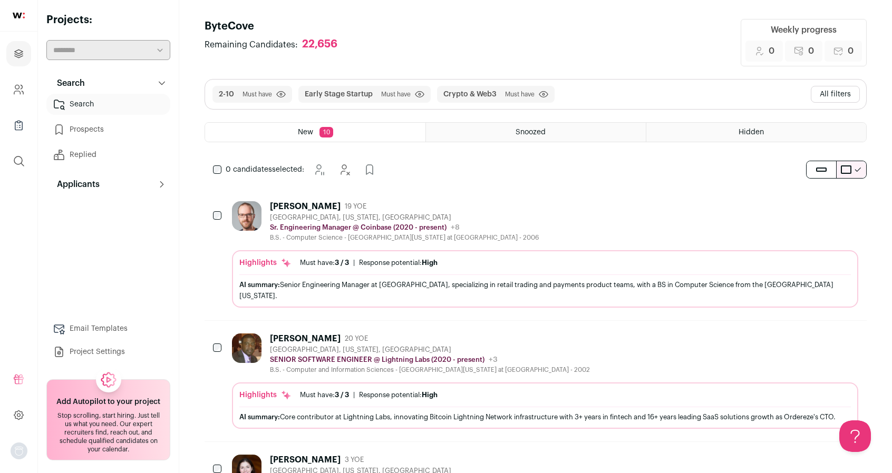
click at [11, 447] on img "Open dropdown" at bounding box center [19, 451] width 17 height 17
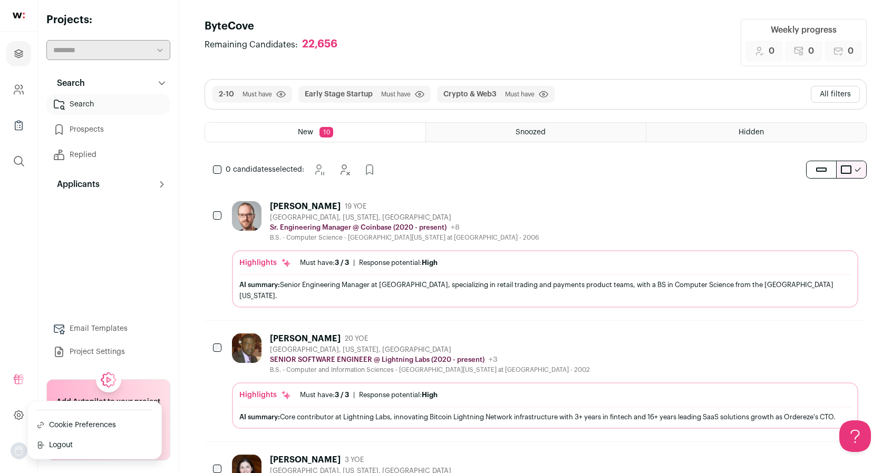
click at [70, 441] on button "Logout" at bounding box center [94, 445] width 116 height 11
